Goal: Transaction & Acquisition: Purchase product/service

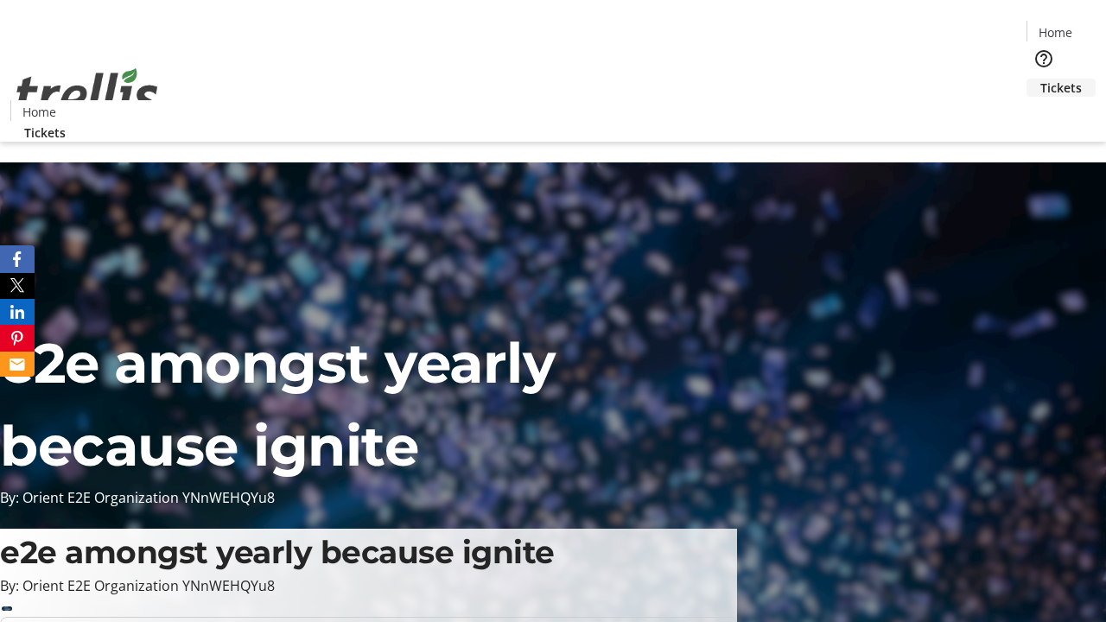
click at [1040, 79] on span "Tickets" at bounding box center [1060, 88] width 41 height 18
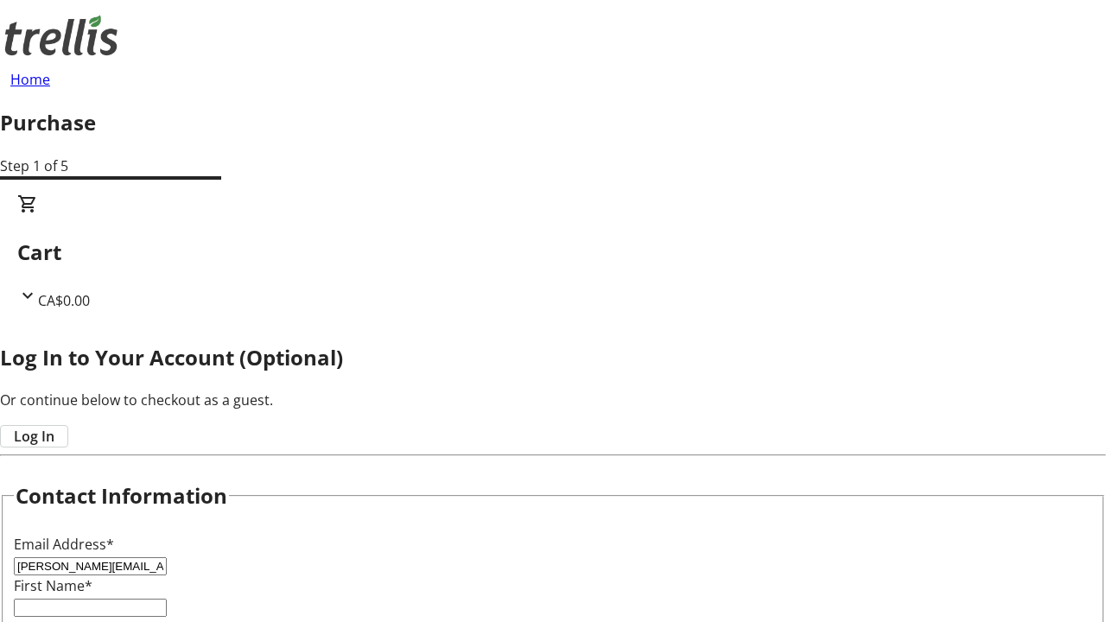
type input "[PERSON_NAME][EMAIL_ADDRESS][DOMAIN_NAME]"
type input "[PERSON_NAME]"
